Goal: Task Accomplishment & Management: Use online tool/utility

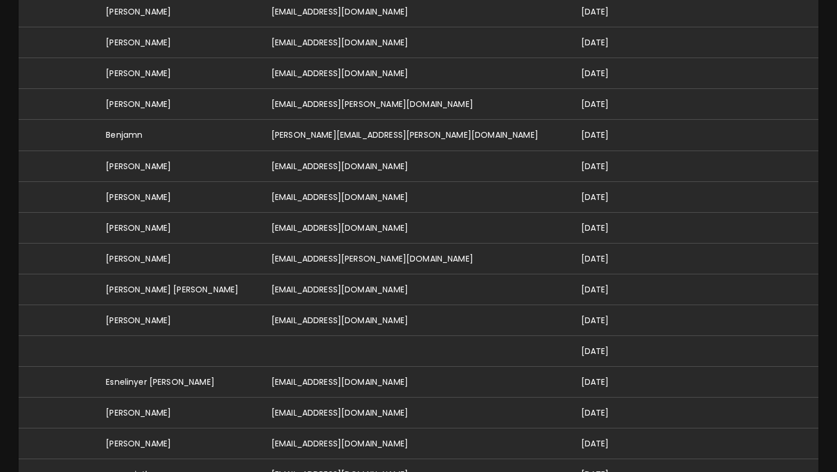
scroll to position [436, 0]
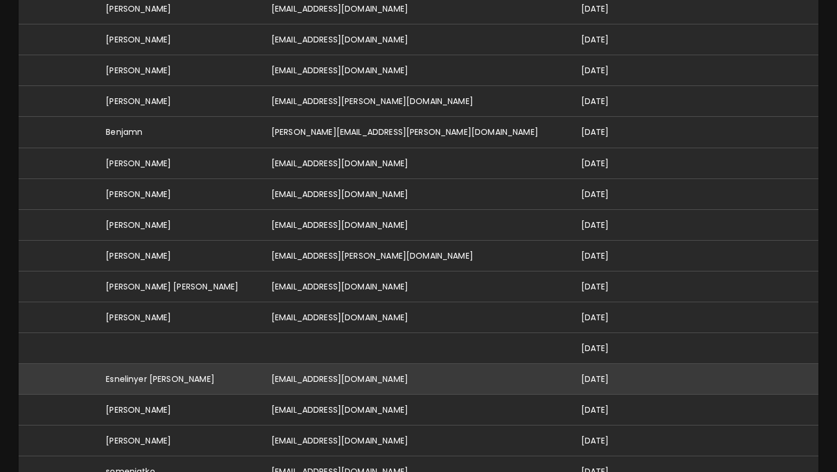
click at [402, 365] on td "[EMAIL_ADDRESS][DOMAIN_NAME]" at bounding box center [417, 378] width 310 height 31
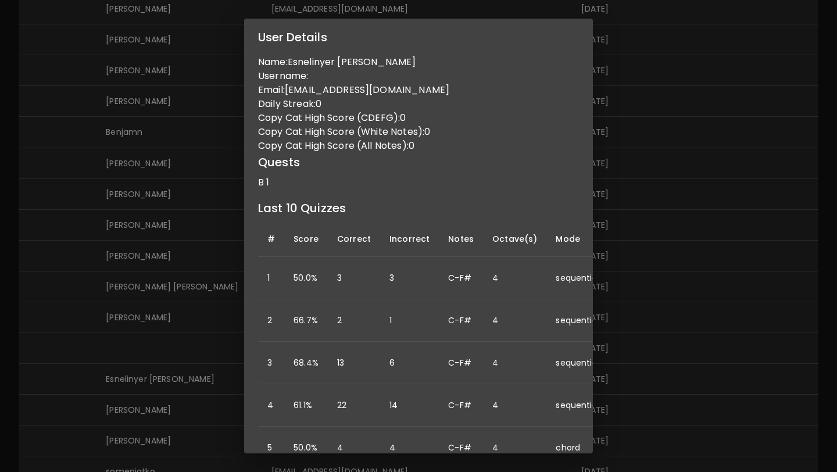
scroll to position [0, 0]
click at [656, 325] on div "User Details Name: Esnelinyer Milian Peña Username: Email: germandihoos@gmail.c…" at bounding box center [418, 236] width 837 height 472
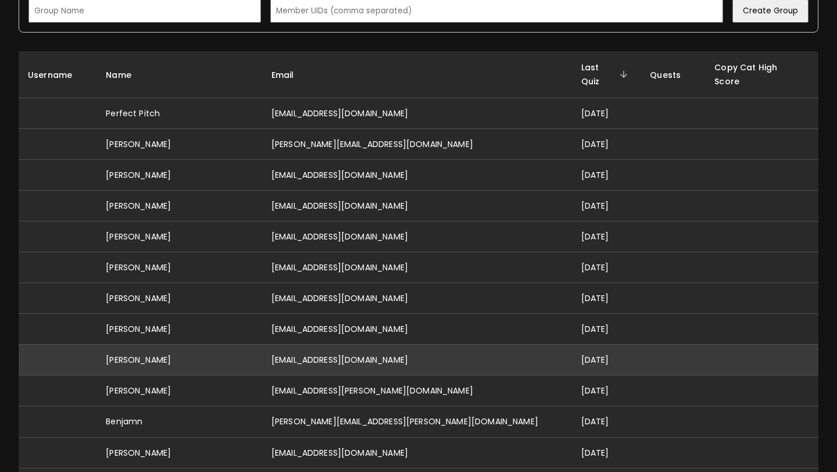
scroll to position [142, 0]
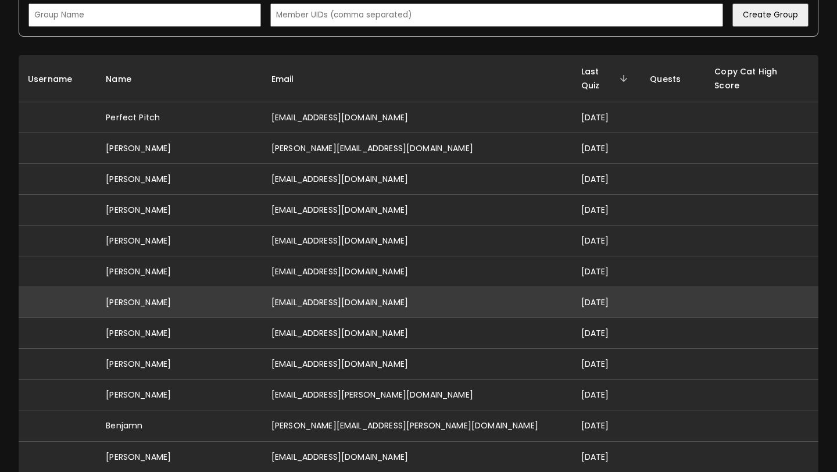
click at [394, 299] on td "[EMAIL_ADDRESS][DOMAIN_NAME]" at bounding box center [417, 302] width 310 height 31
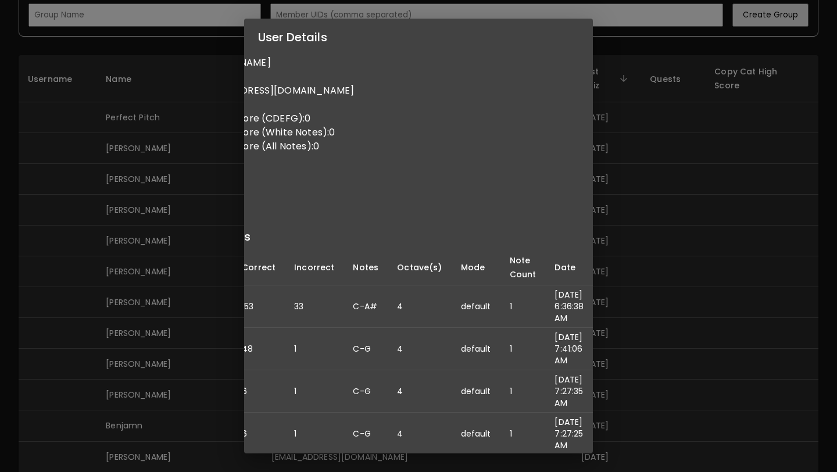
scroll to position [0, 0]
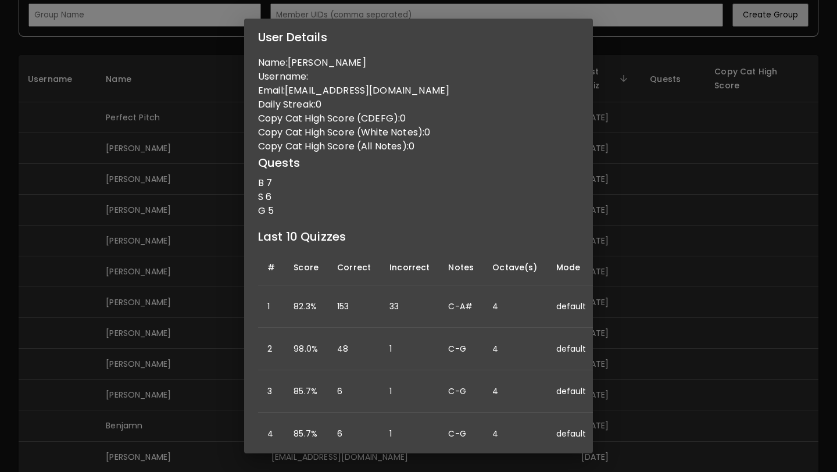
click at [629, 275] on div "User Details Name: Kara Drefs Username: Email: drefskara@gmail.com Daily Streak…" at bounding box center [418, 236] width 837 height 472
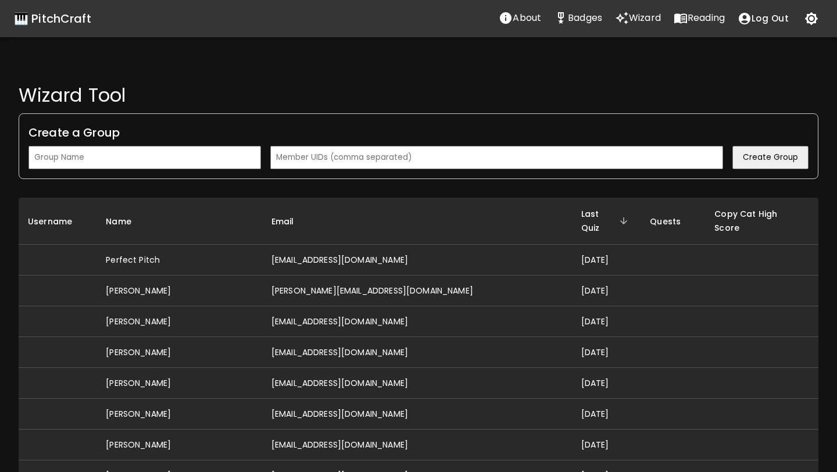
click at [231, 161] on input "text" at bounding box center [144, 157] width 233 height 23
click at [340, 162] on input "text" at bounding box center [496, 157] width 453 height 23
